Goal: Task Accomplishment & Management: Use online tool/utility

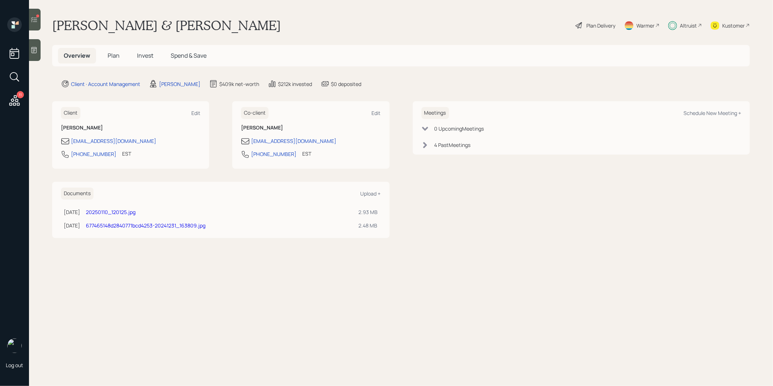
click at [38, 19] on div at bounding box center [35, 20] width 12 height 22
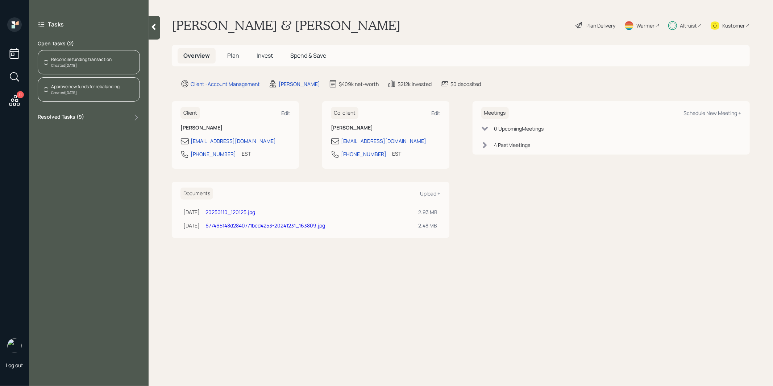
click at [88, 58] on div "Reconcile funding transaction" at bounding box center [81, 59] width 61 height 7
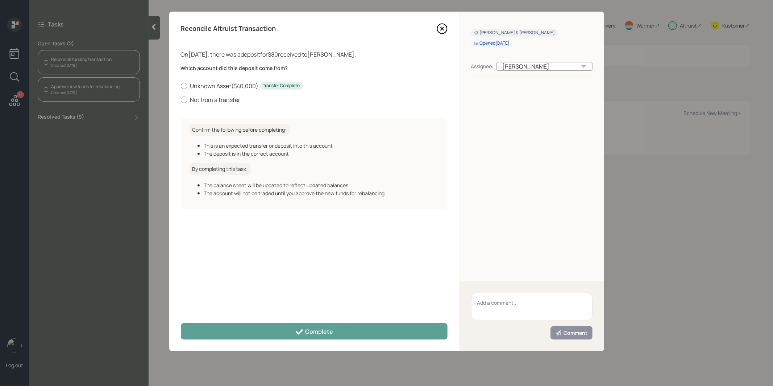
click at [183, 85] on div at bounding box center [184, 86] width 7 height 7
click at [181, 86] on input "Unknown Asset ( $40,000 ) Transfer Complete" at bounding box center [180, 86] width 0 height 0
radio input "true"
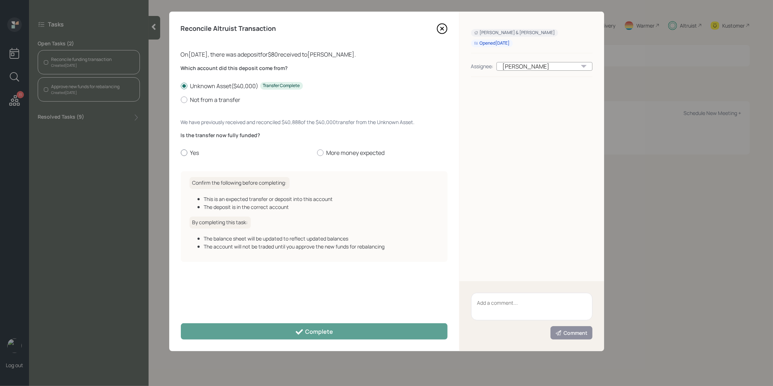
click at [187, 150] on div at bounding box center [184, 152] width 7 height 7
click at [181, 153] on input "Yes" at bounding box center [180, 153] width 0 height 0
radio input "true"
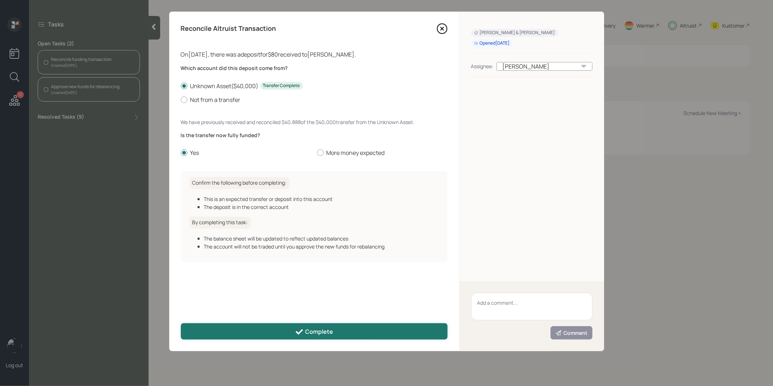
click at [215, 329] on button "Complete" at bounding box center [314, 331] width 267 height 16
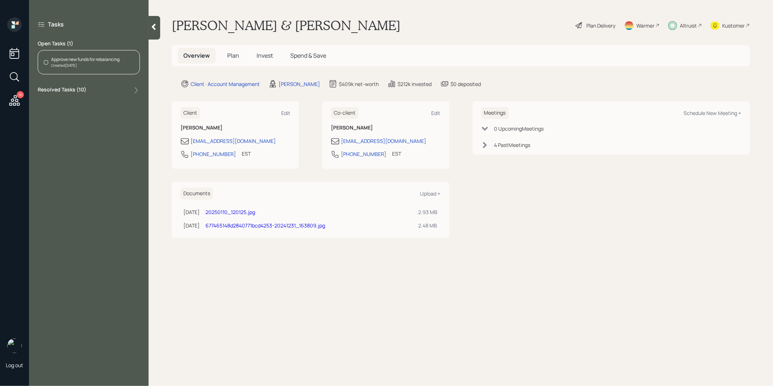
click at [85, 62] on div "Approve new funds for rebalancing" at bounding box center [85, 59] width 68 height 7
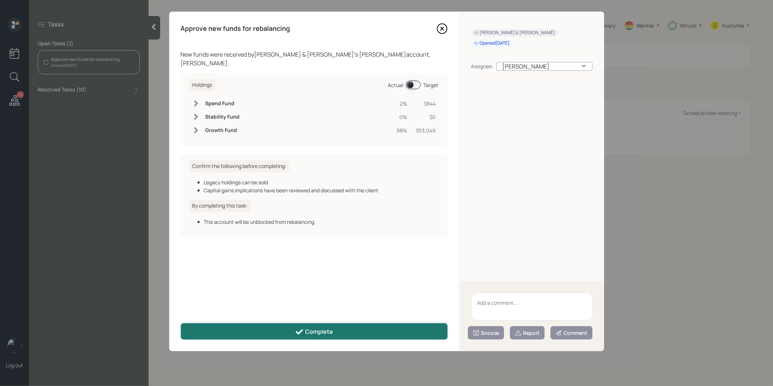
click at [233, 338] on button "Complete" at bounding box center [314, 331] width 267 height 16
